Goal: Information Seeking & Learning: Learn about a topic

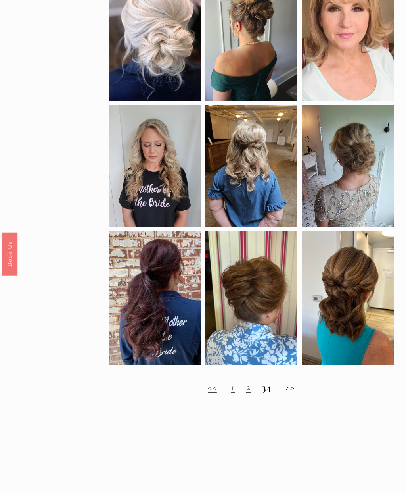
scroll to position [279, 0]
click at [246, 393] on link "2" at bounding box center [248, 387] width 4 height 12
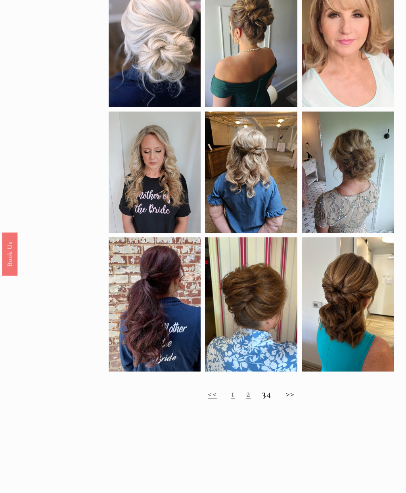
scroll to position [273, 0]
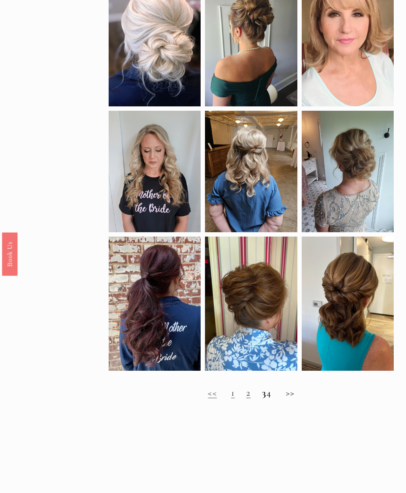
click at [262, 399] on strong "3" at bounding box center [264, 393] width 4 height 12
click at [262, 399] on h2 "<< 1 2 3 4 >>" at bounding box center [251, 393] width 285 height 11
click at [262, 399] on strong "3" at bounding box center [264, 393] width 4 height 12
click at [262, 394] on strong "3" at bounding box center [264, 393] width 4 height 12
click at [262, 398] on strong "3" at bounding box center [264, 393] width 4 height 12
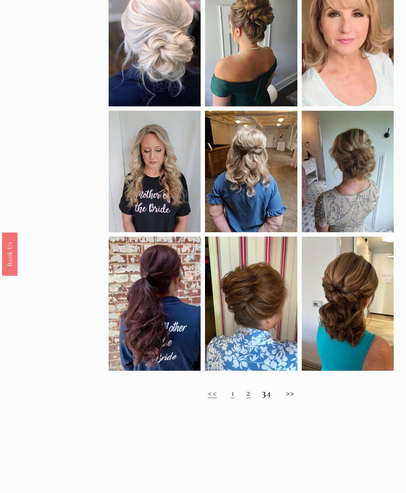
click at [262, 398] on strong "3" at bounding box center [264, 393] width 4 height 12
click at [292, 399] on h2 "<< 1 2 3 4 >>" at bounding box center [251, 393] width 285 height 11
click at [302, 397] on h2 "<< 1 2 3 4 >>" at bounding box center [251, 393] width 285 height 11
click at [300, 398] on h2 "<< 1 2 3 4 >>" at bounding box center [251, 393] width 285 height 11
click at [300, 396] on h2 "<< 1 2 3 4 >>" at bounding box center [251, 393] width 285 height 11
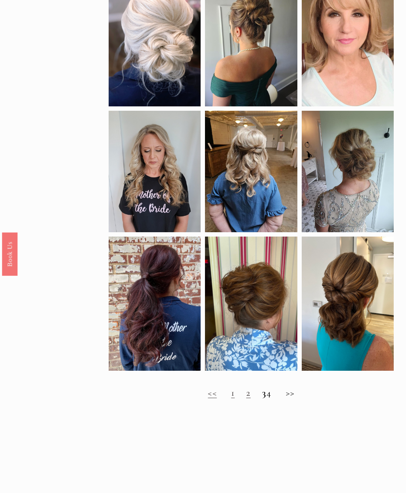
click at [276, 399] on h2 "<< 1 2 3 4 >>" at bounding box center [251, 393] width 285 height 11
click at [279, 397] on h2 "<< 1 2 3 4 >>" at bounding box center [251, 393] width 285 height 11
click at [261, 397] on h2 "<< 1 2 3 4 >>" at bounding box center [251, 393] width 285 height 11
click at [246, 398] on link "2" at bounding box center [248, 393] width 4 height 12
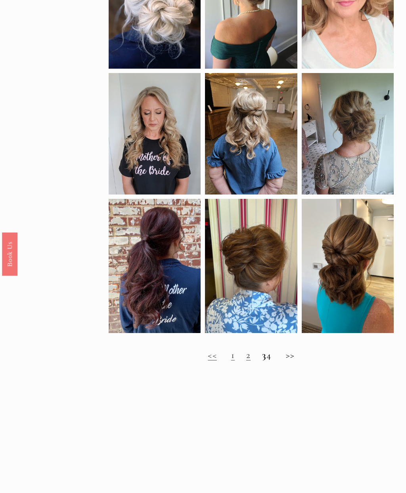
scroll to position [328, 0]
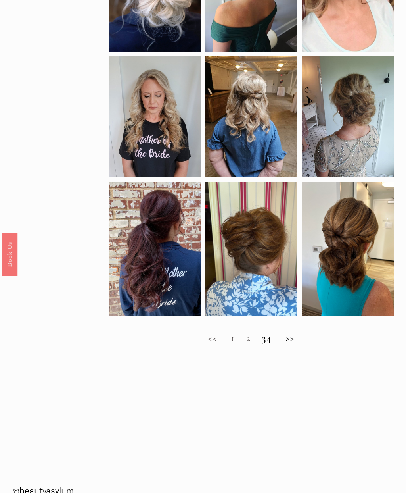
click at [294, 341] on h2 "<< 1 2 3 4 >>" at bounding box center [251, 338] width 285 height 11
click at [297, 343] on h2 "<< 1 2 3 4 >>" at bounding box center [251, 338] width 285 height 11
click at [297, 341] on h2 "<< 1 2 3 4 >>" at bounding box center [251, 338] width 285 height 11
click at [263, 344] on h2 "<< 1 2 3 4 >>" at bounding box center [251, 338] width 285 height 11
click at [231, 342] on link "1" at bounding box center [233, 338] width 4 height 12
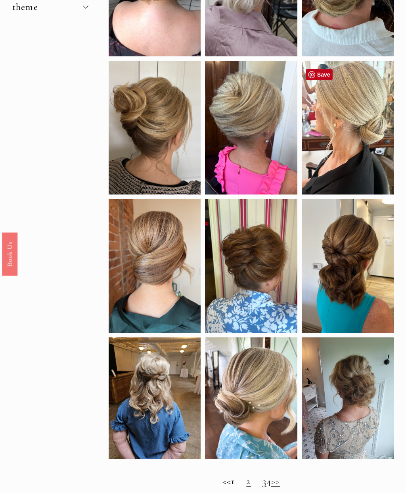
scroll to position [210, 0]
click at [249, 483] on h2 "<< 1 2 3 4 >>" at bounding box center [251, 481] width 285 height 11
click at [385, 333] on div at bounding box center [348, 266] width 92 height 134
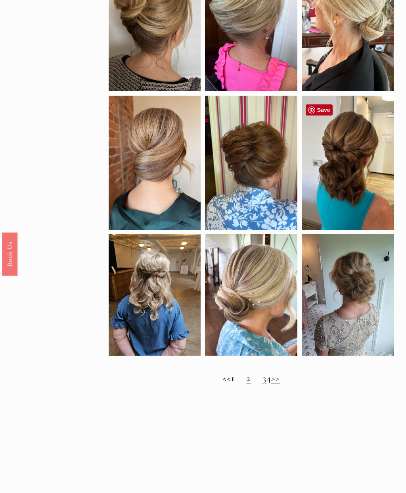
scroll to position [313, 0]
click at [246, 384] on link "2" at bounding box center [248, 378] width 4 height 12
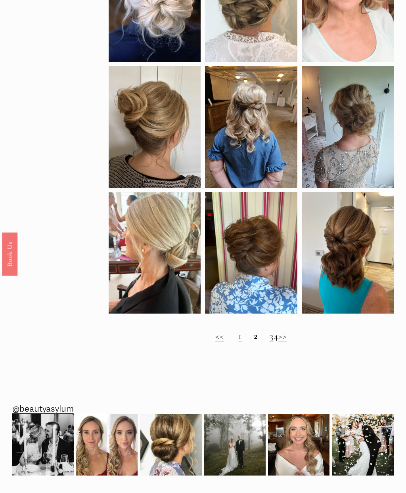
scroll to position [343, 0]
click at [267, 342] on h2 "<< 1 2 3 4 >>" at bounding box center [251, 336] width 285 height 11
click at [270, 335] on link "3" at bounding box center [272, 336] width 4 height 12
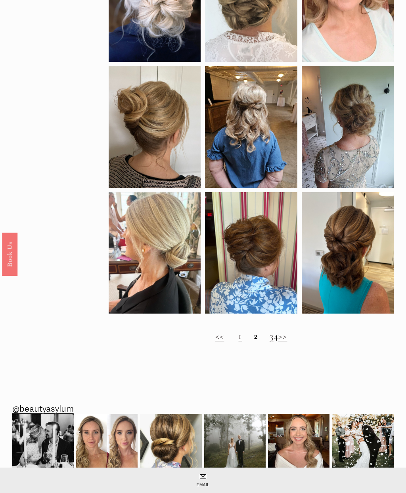
scroll to position [374, 0]
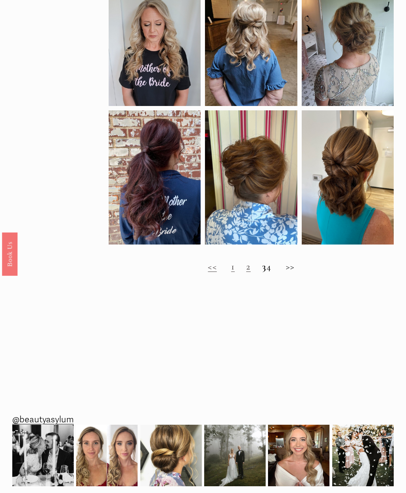
scroll to position [429, 0]
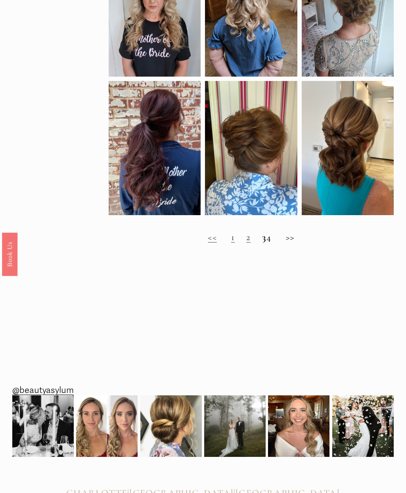
click at [275, 243] on h2 "<< 1 2 3 4 >>" at bounding box center [251, 237] width 285 height 11
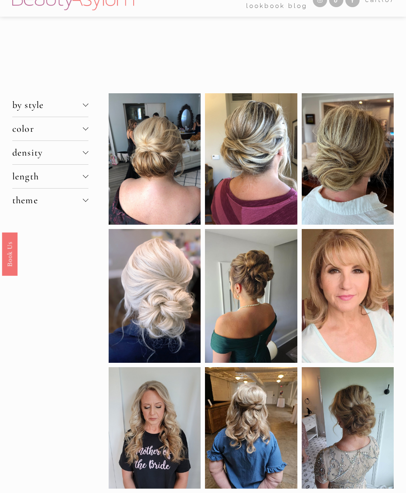
scroll to position [0, 0]
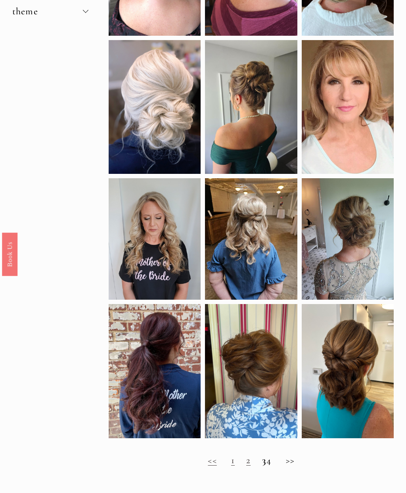
scroll to position [205, 0]
